Goal: Task Accomplishment & Management: Use online tool/utility

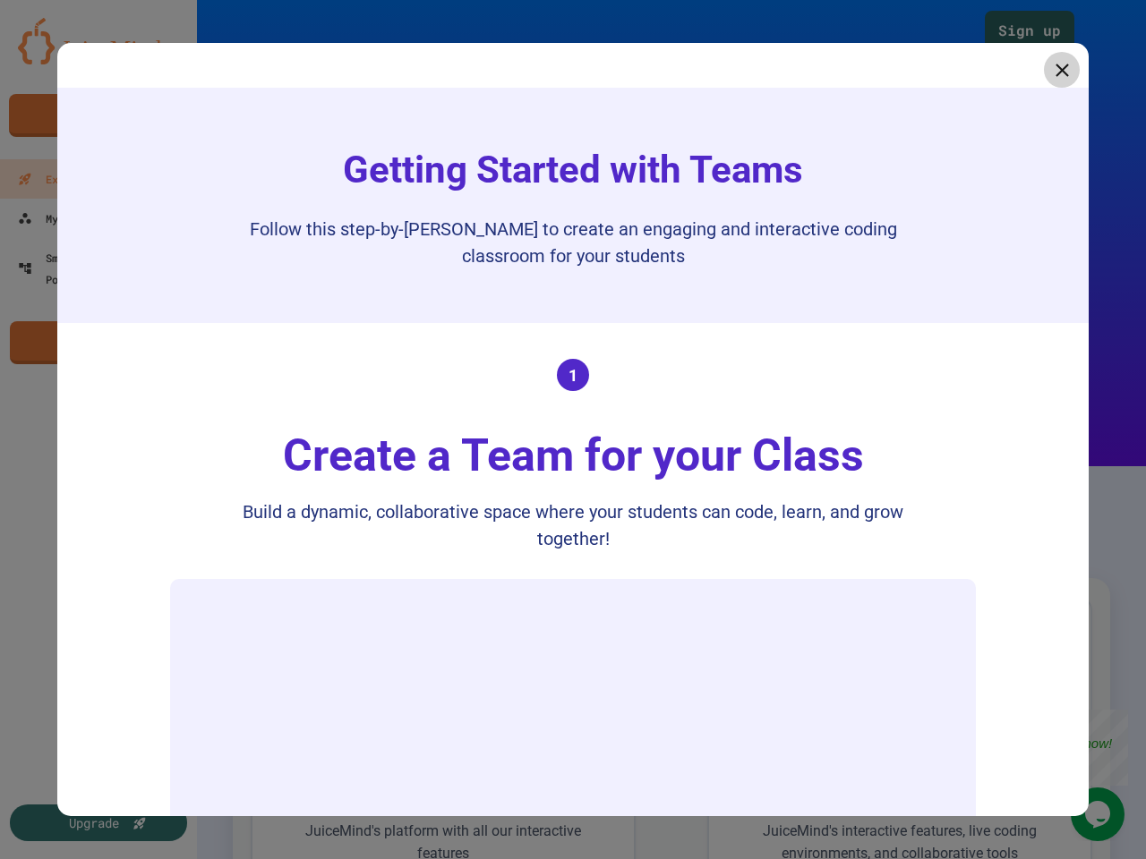
click at [573, 430] on div "Create a Team for your Class" at bounding box center [573, 456] width 617 height 67
click at [1056, 70] on icon at bounding box center [1062, 70] width 13 height 13
